Goal: Information Seeking & Learning: Understand process/instructions

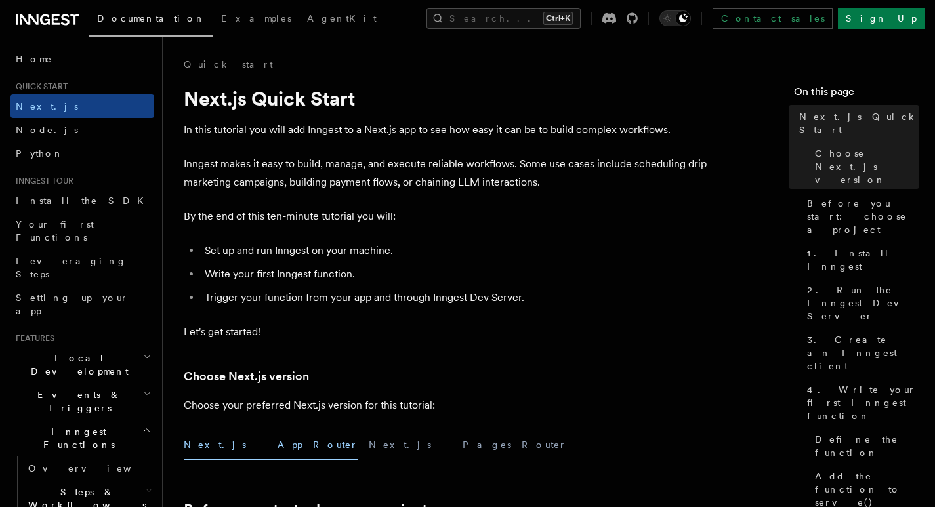
click at [544, 128] on p "In this tutorial you will add Inngest to a Next.js app to see how easy it can b…" at bounding box center [446, 130] width 525 height 18
click at [594, 168] on p "Inngest makes it easy to build, manage, and execute reliable workflows. Some us…" at bounding box center [446, 173] width 525 height 37
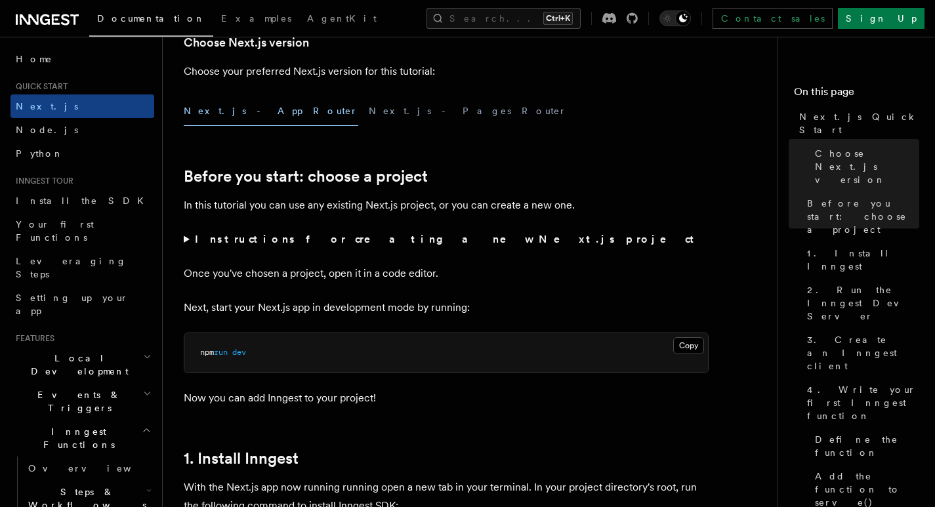
scroll to position [328, 0]
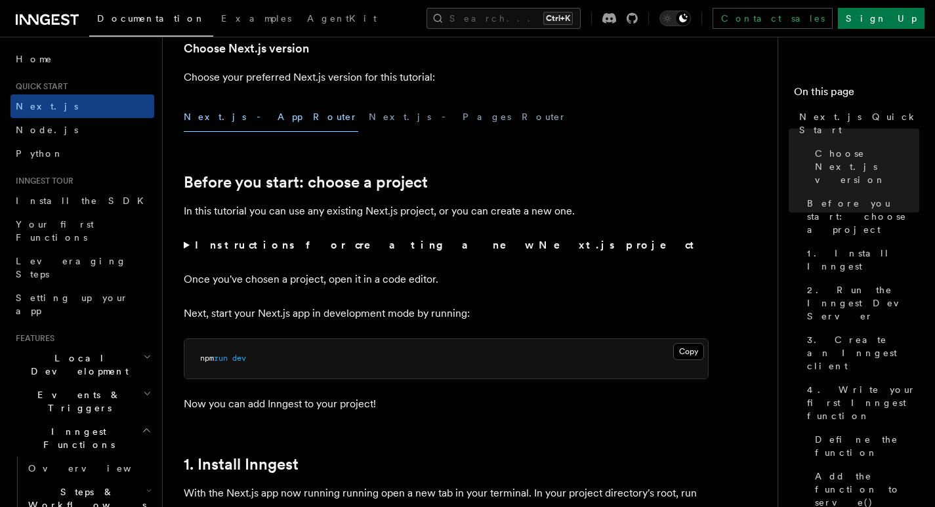
click at [586, 116] on div "Next.js - App Router Next.js - Pages Router" at bounding box center [446, 117] width 525 height 30
click at [377, 68] on p "Choose your preferred Next.js version for this tutorial:" at bounding box center [446, 77] width 525 height 18
click at [359, 188] on link "Before you start: choose a project" at bounding box center [306, 182] width 244 height 18
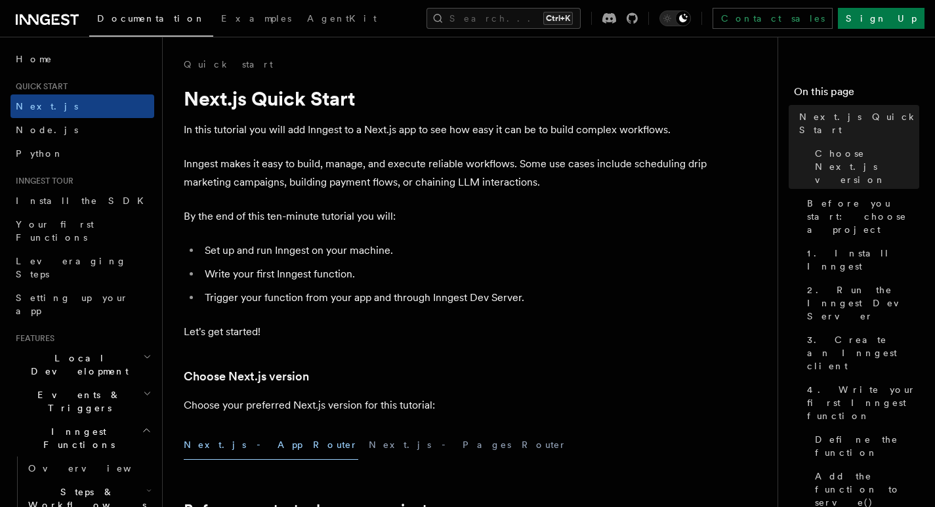
click at [441, 133] on p "In this tutorial you will add Inngest to a Next.js app to see how easy it can b…" at bounding box center [446, 130] width 525 height 18
